Goal: Check status: Check status

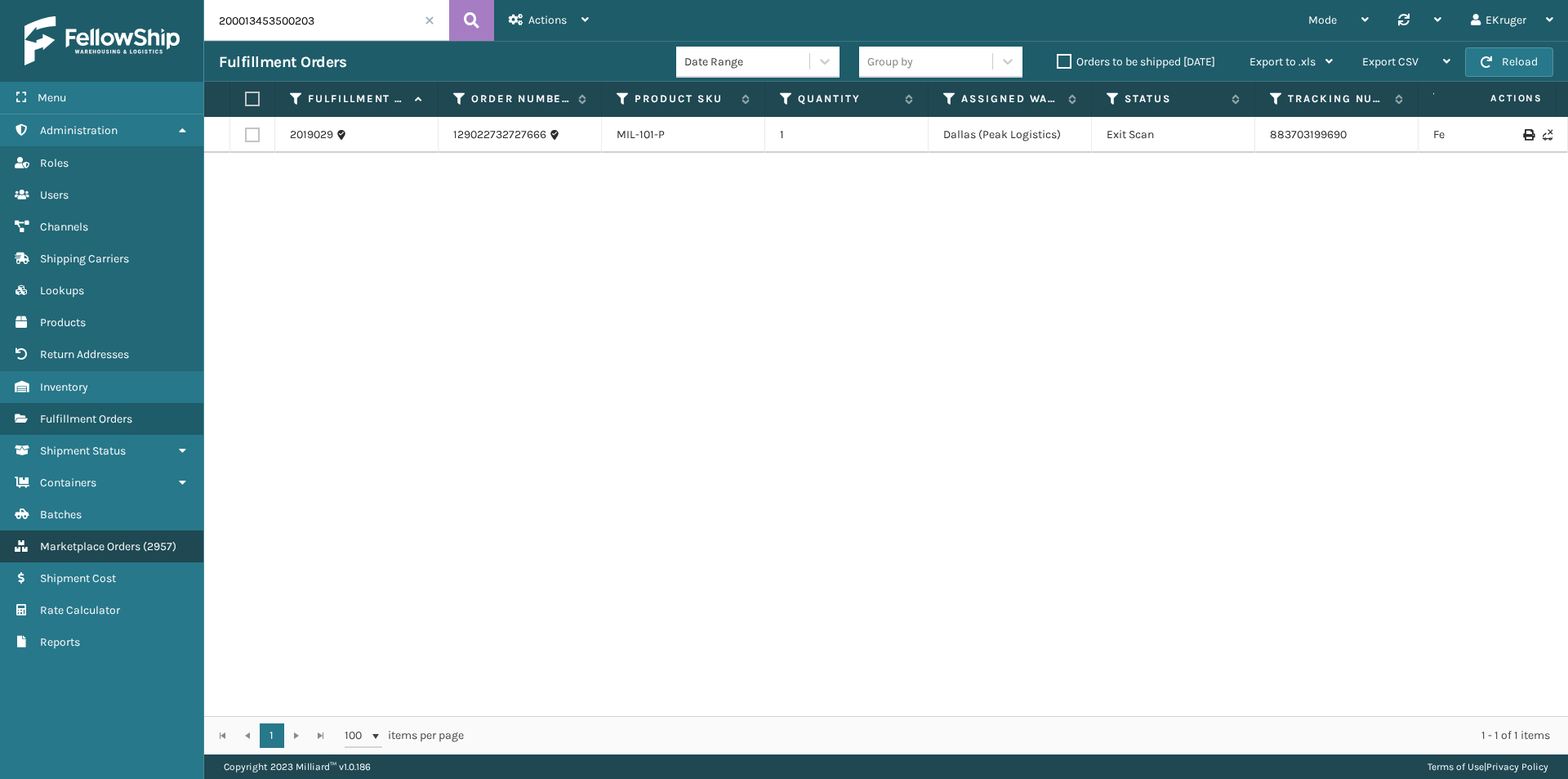
click at [119, 542] on span "Marketplace Orders" at bounding box center [91, 547] width 100 height 14
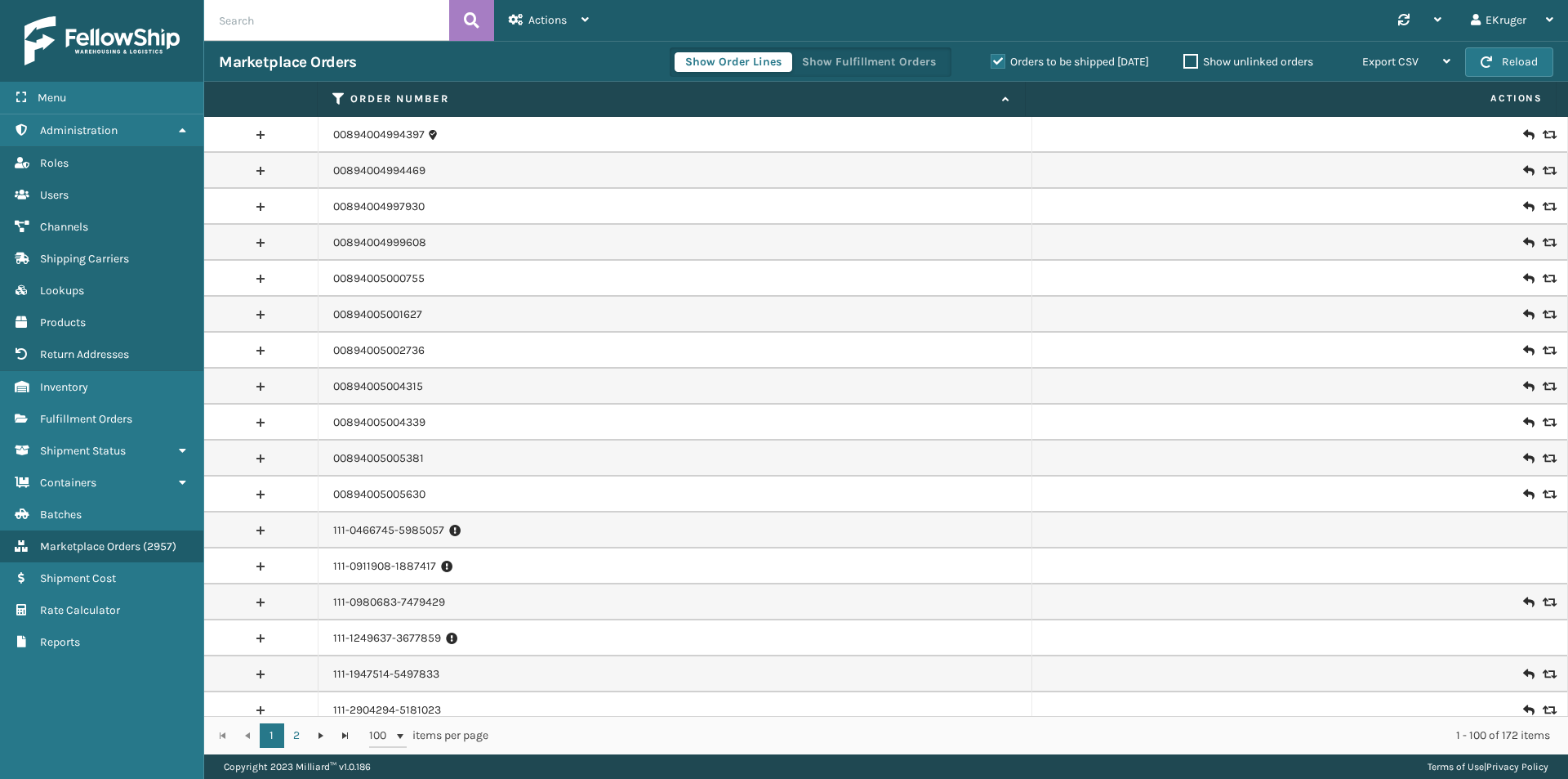
click at [260, 32] on input "text" at bounding box center [326, 20] width 245 height 40
paste input "112-6557808-2237826"
type input "112-6557808-2237826"
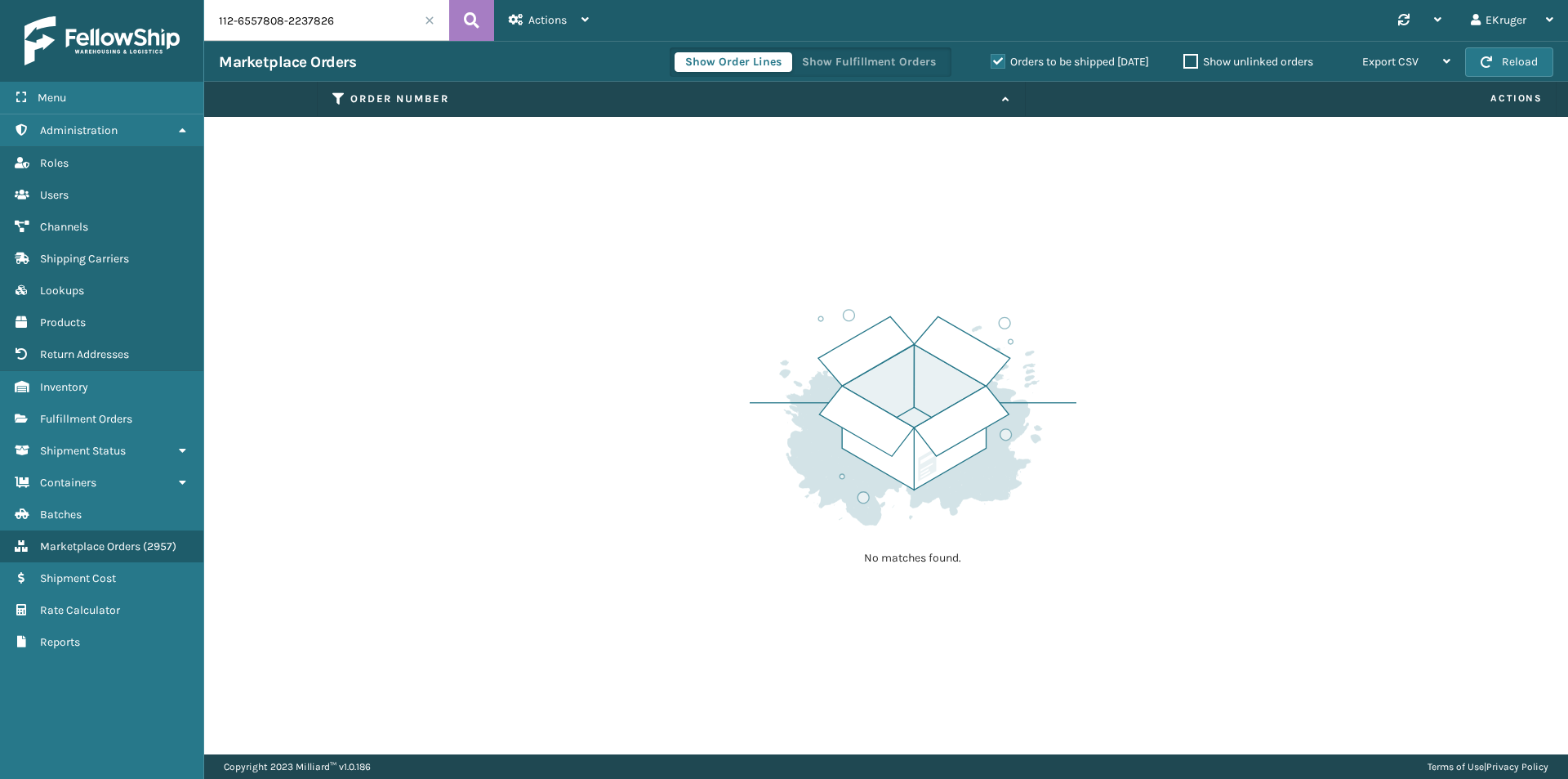
click at [998, 55] on label "Orders to be shipped [DATE]" at bounding box center [1070, 62] width 158 height 14
click at [992, 61] on label "Orders to be shipped [DATE]" at bounding box center [1070, 62] width 158 height 14
click at [992, 61] on input "Orders to be shipped [DATE]" at bounding box center [991, 57] width 1 height 11
click at [376, 25] on input "112-6557808-2237826" at bounding box center [326, 20] width 245 height 40
click at [467, 23] on icon at bounding box center [471, 20] width 16 height 25
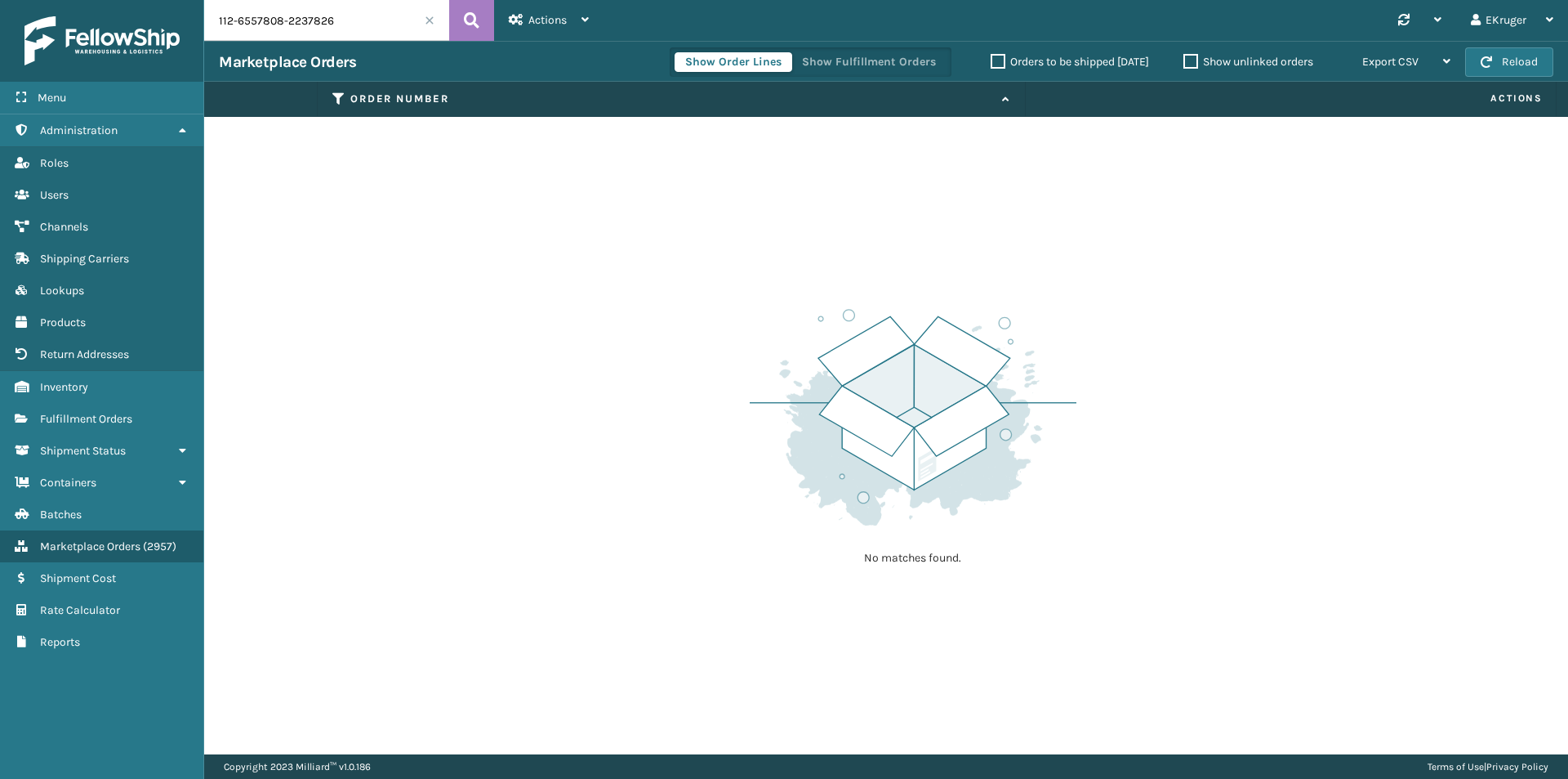
click at [364, 30] on input "112-6557808-2237826" at bounding box center [326, 20] width 245 height 40
drag, startPoint x: 371, startPoint y: 30, endPoint x: 108, endPoint y: 14, distance: 263.5
click at [108, 0] on div "Menu Administration Roles Users Channels Shipping Carriers Lookups Products Ret…" at bounding box center [784, 0] width 1568 height 0
click at [467, 11] on icon at bounding box center [471, 20] width 16 height 25
drag, startPoint x: 601, startPoint y: 385, endPoint x: 588, endPoint y: 367, distance: 22.2
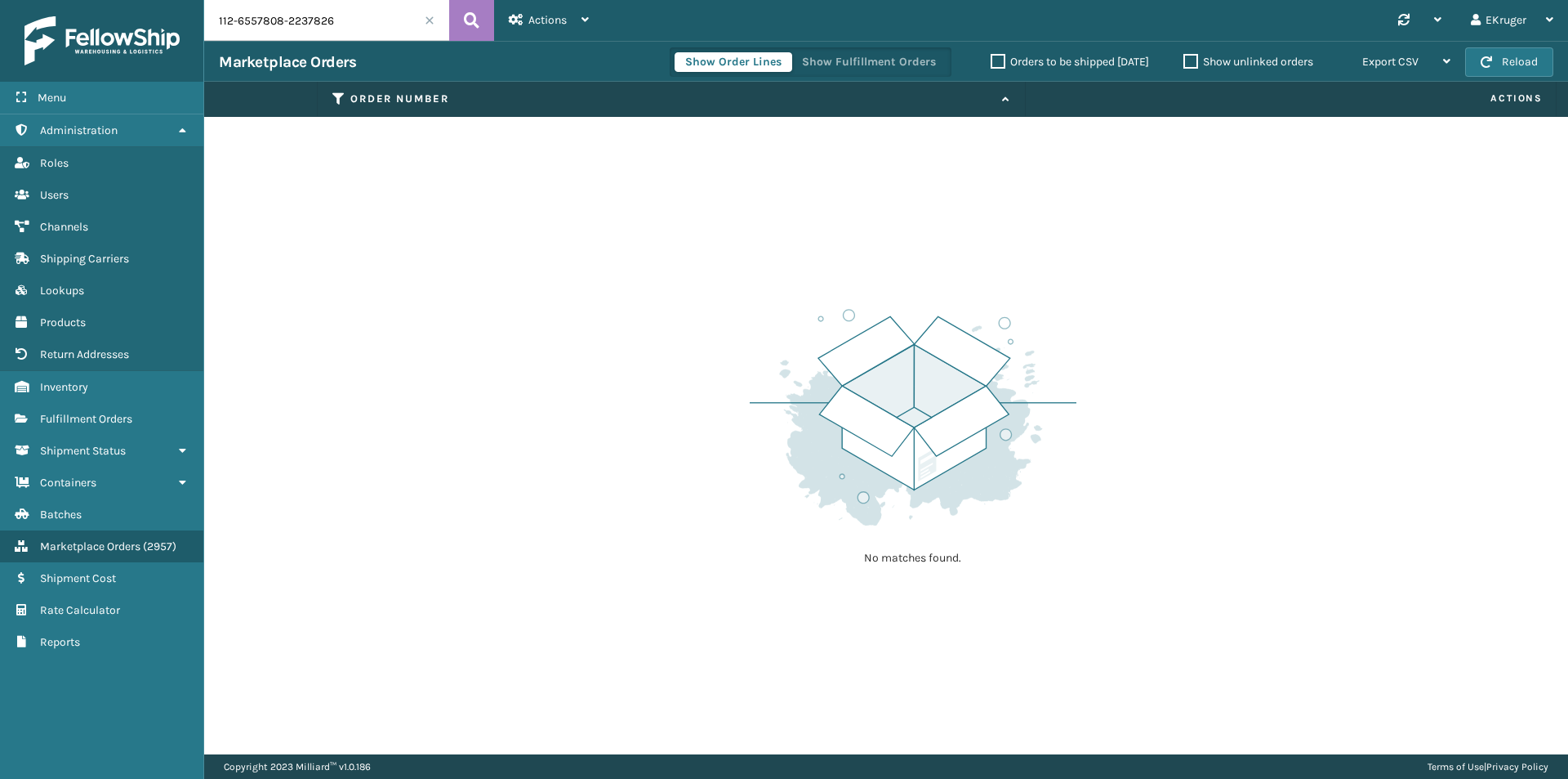
click at [603, 382] on div "No matches found." at bounding box center [886, 435] width 1364 height 637
click at [437, 545] on div "No matches found." at bounding box center [886, 435] width 1364 height 637
click at [1207, 325] on div "No matches found." at bounding box center [886, 435] width 1364 height 637
click at [1249, 399] on div "No matches found." at bounding box center [886, 435] width 1364 height 637
drag, startPoint x: 1192, startPoint y: 325, endPoint x: 1476, endPoint y: 168, distance: 324.5
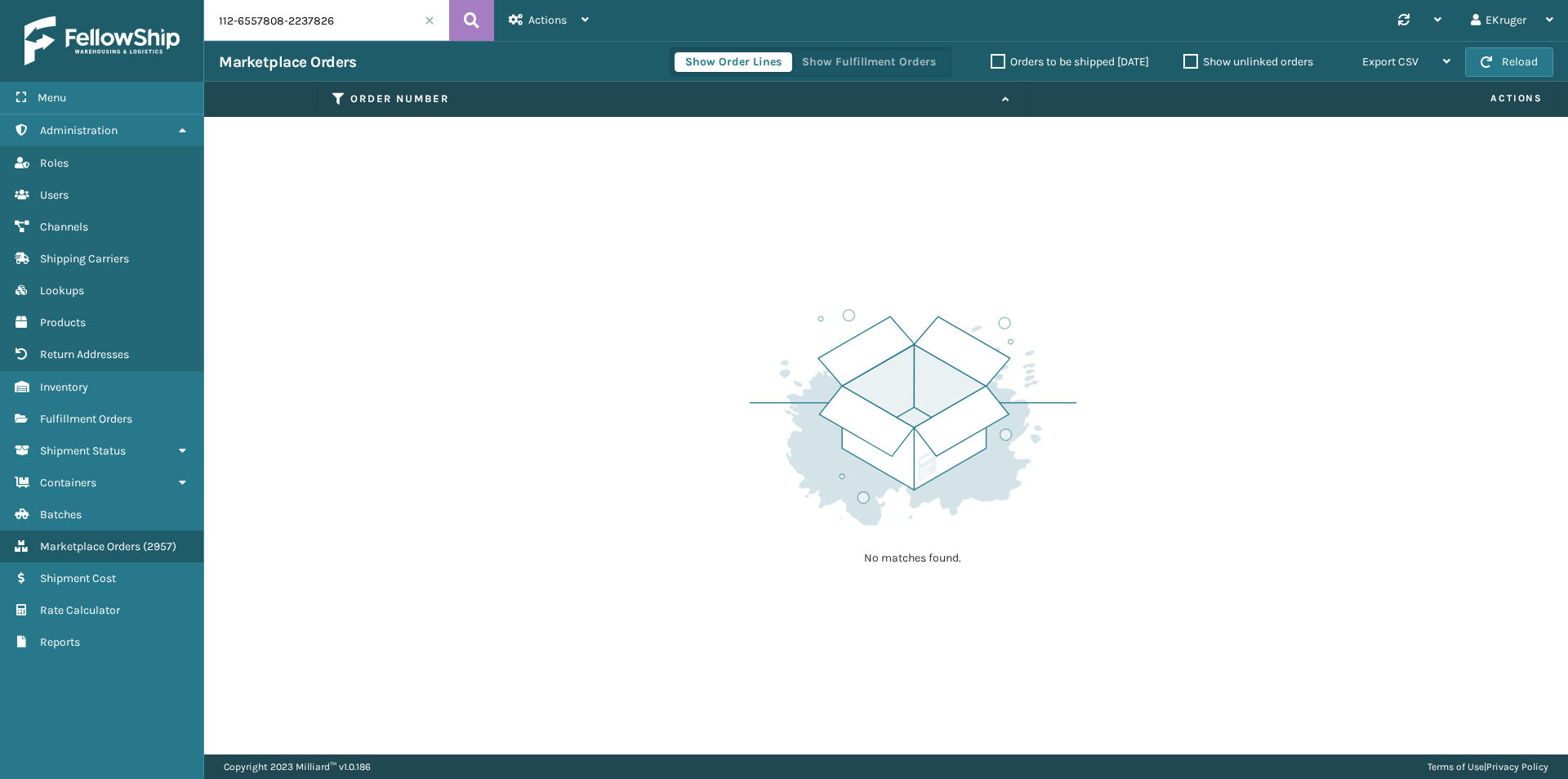
click at [1193, 324] on div "No matches found." at bounding box center [886, 435] width 1364 height 637
click at [665, 262] on div "No matches found." at bounding box center [886, 435] width 1364 height 637
